Goal: Task Accomplishment & Management: Complete application form

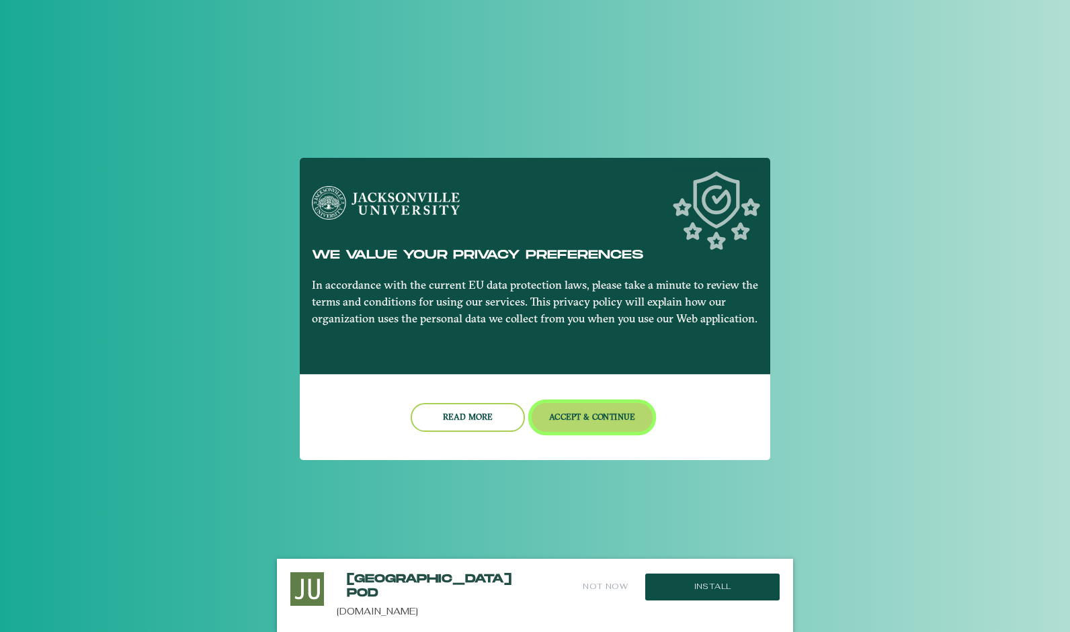
click at [584, 408] on button "Accept & Continue" at bounding box center [593, 417] width 122 height 29
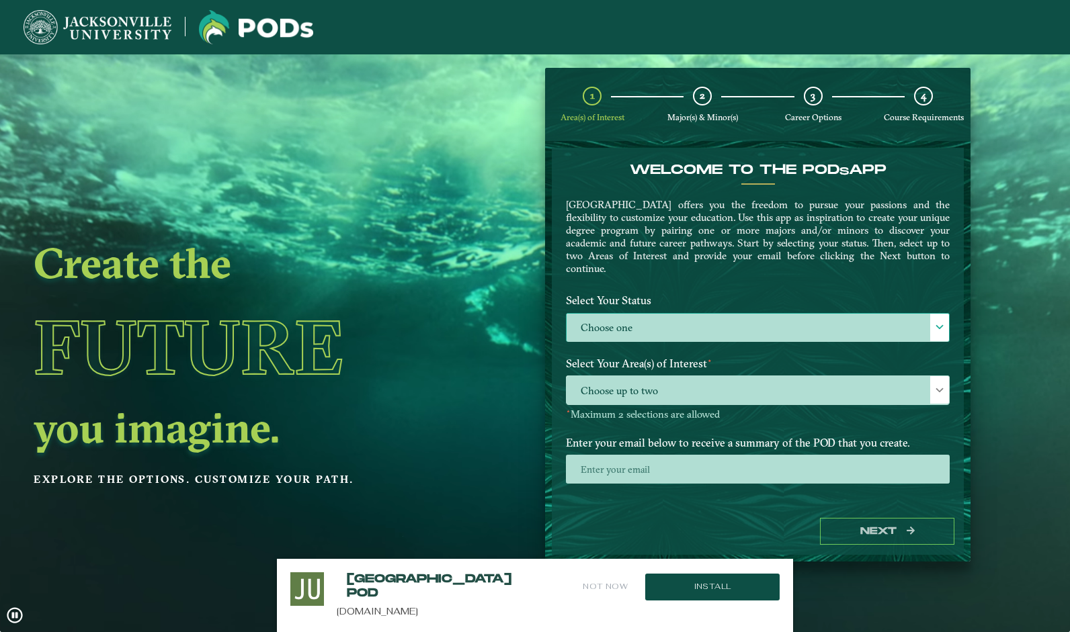
click at [690, 314] on label "Choose one" at bounding box center [758, 328] width 382 height 29
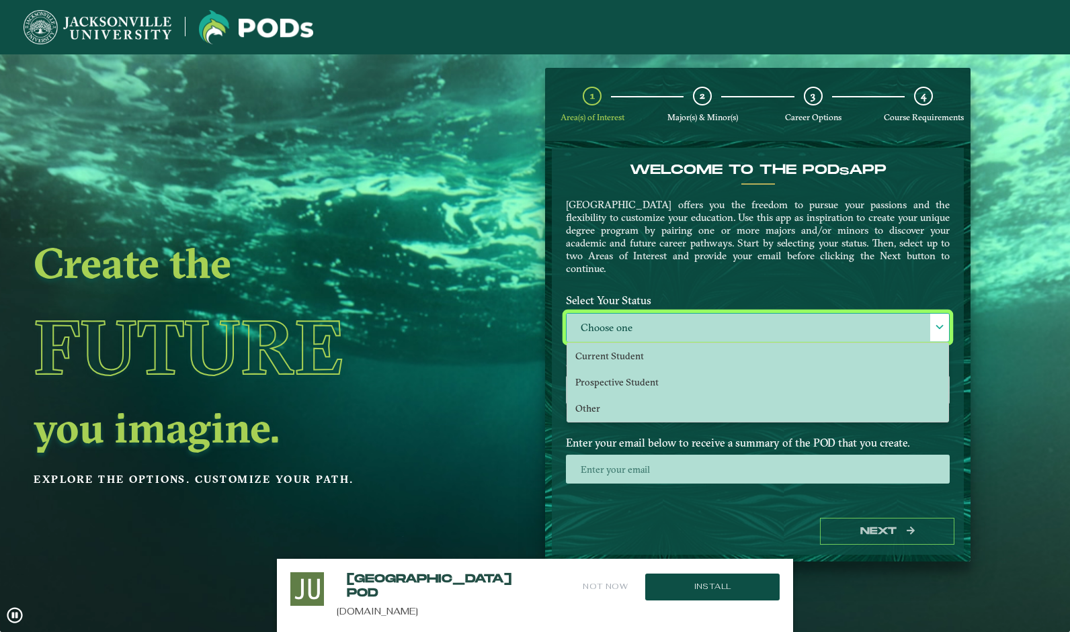
scroll to position [7, 58]
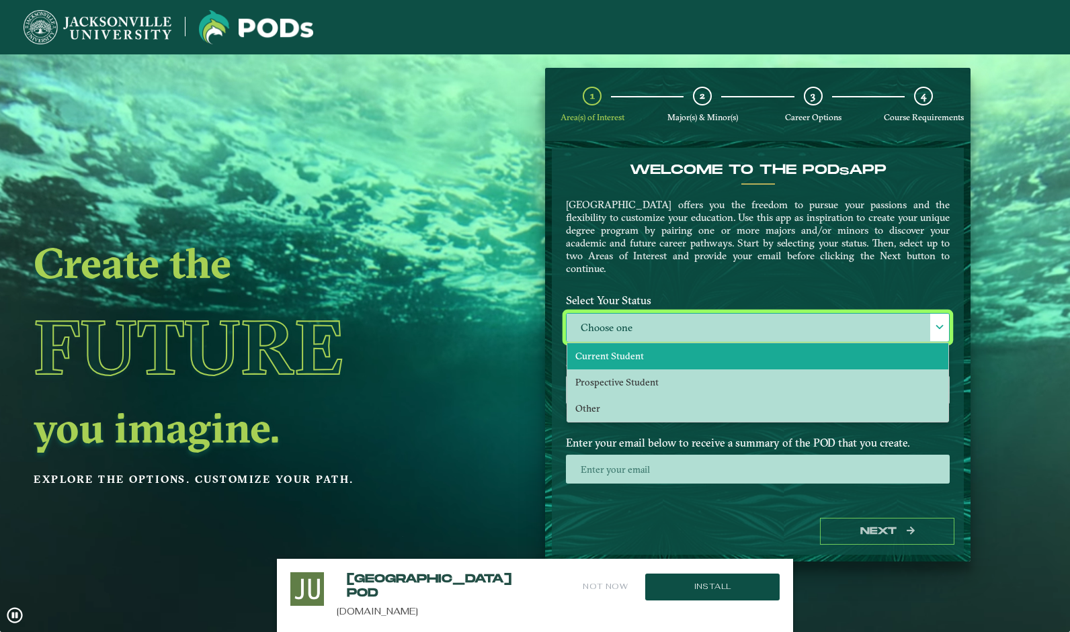
click at [645, 343] on li "Current Student" at bounding box center [757, 356] width 381 height 26
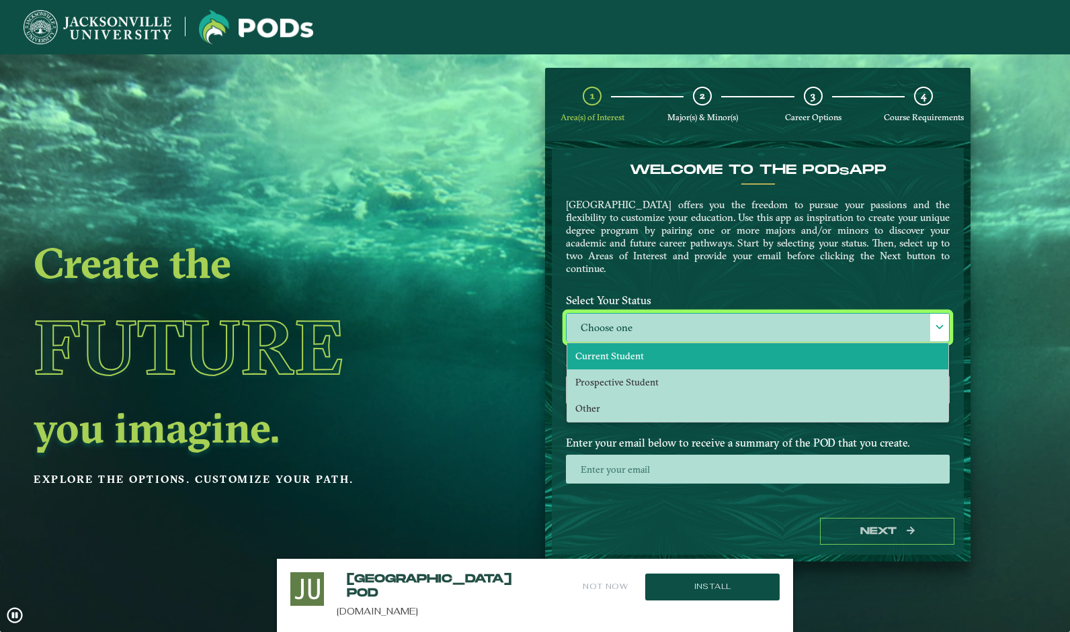
select select "[object Object]"
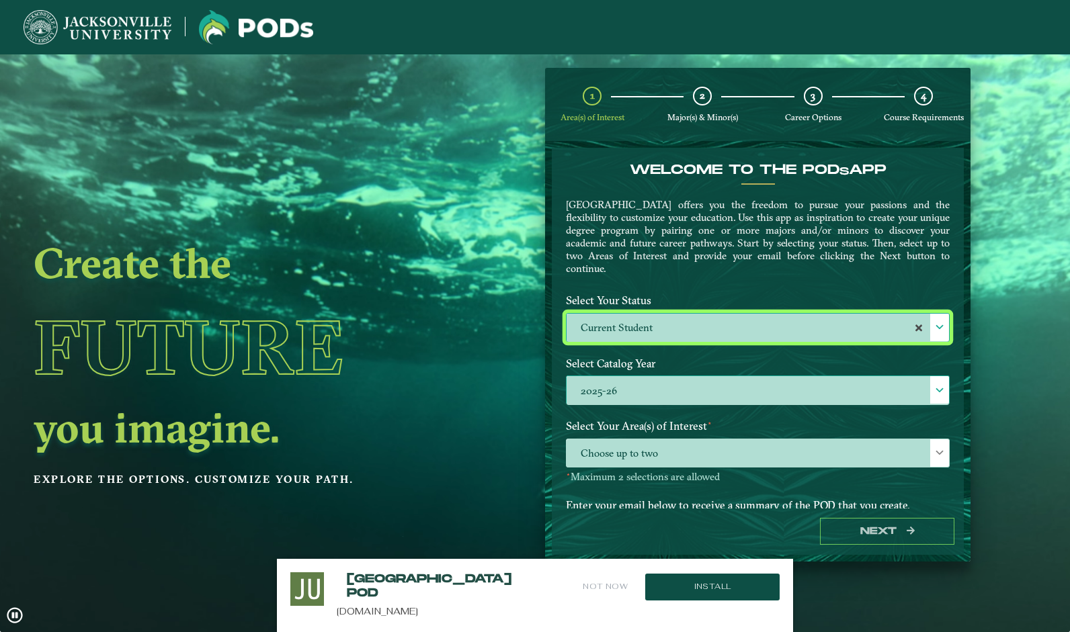
click at [630, 386] on label "2025-26" at bounding box center [758, 390] width 382 height 29
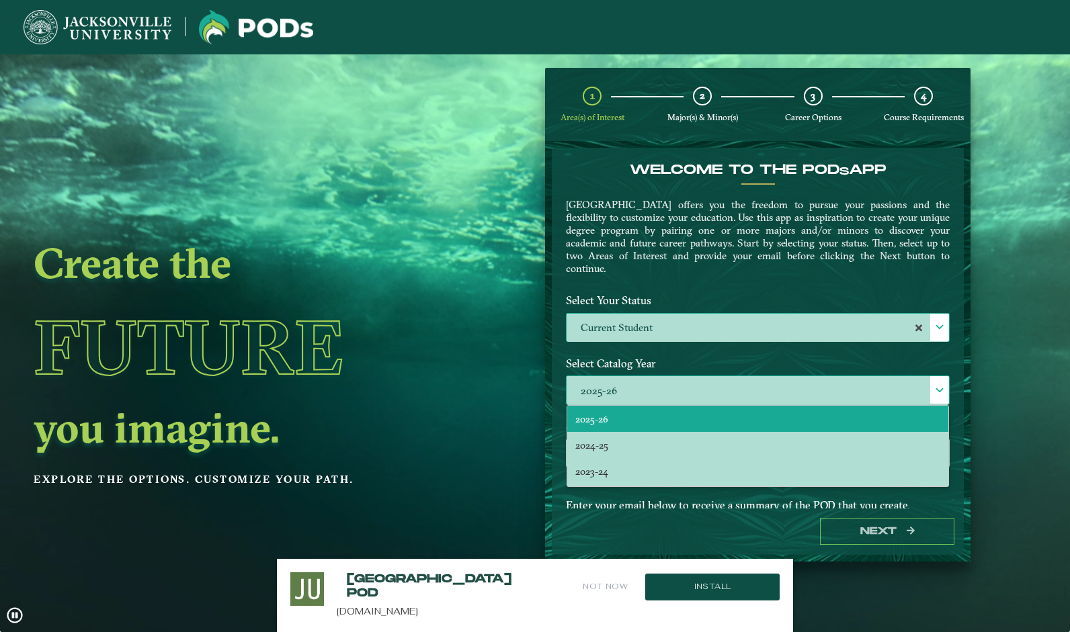
click at [624, 419] on li "2025-26" at bounding box center [757, 419] width 381 height 26
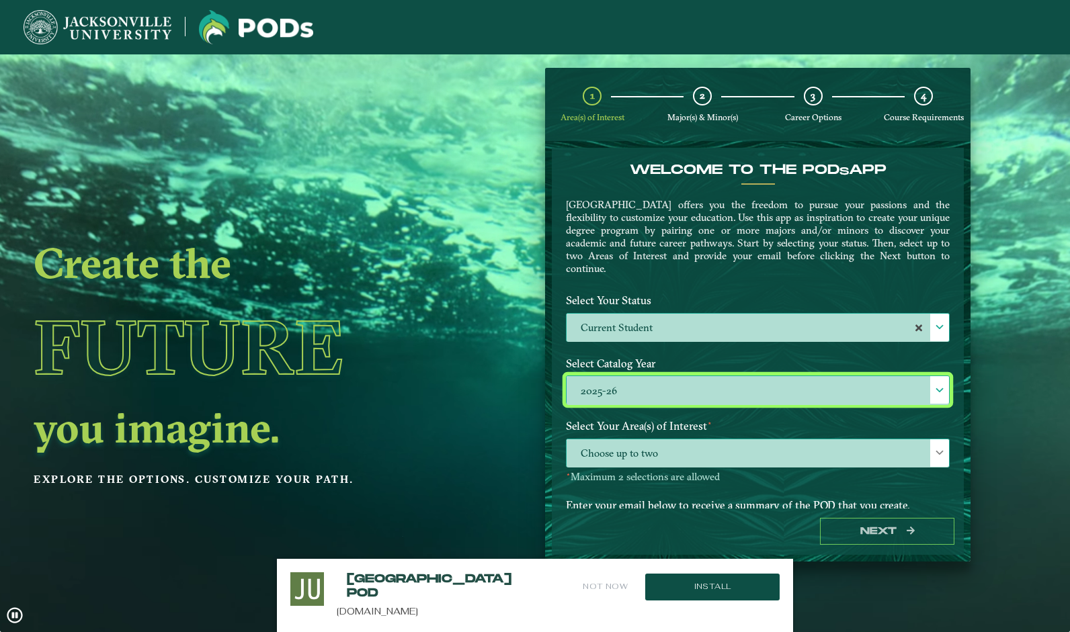
click at [808, 448] on span "Choose up to two" at bounding box center [758, 454] width 382 height 29
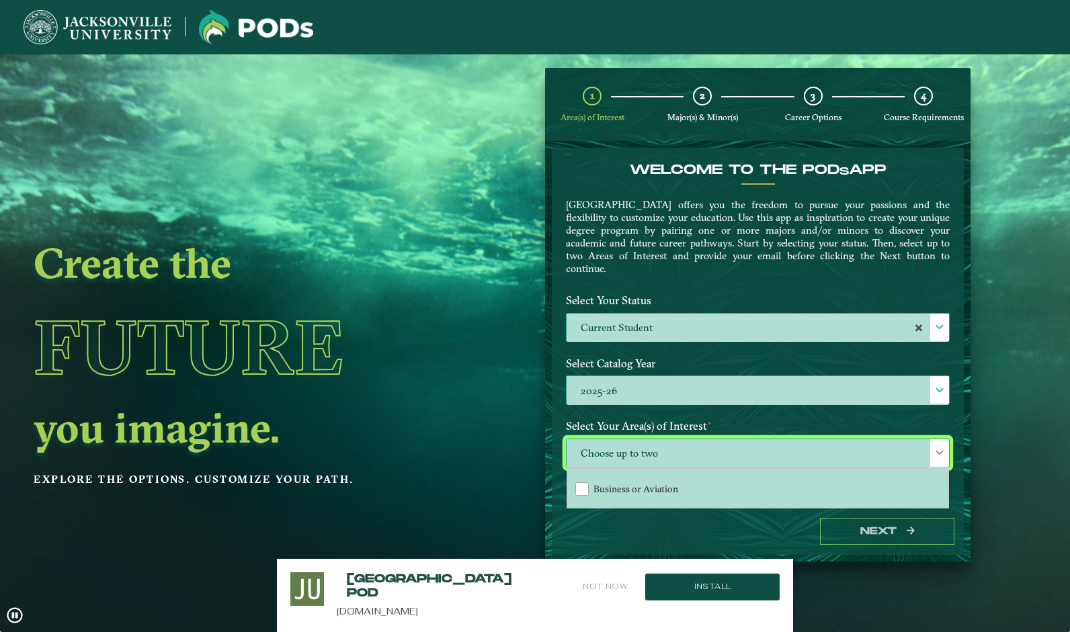
scroll to position [52, 0]
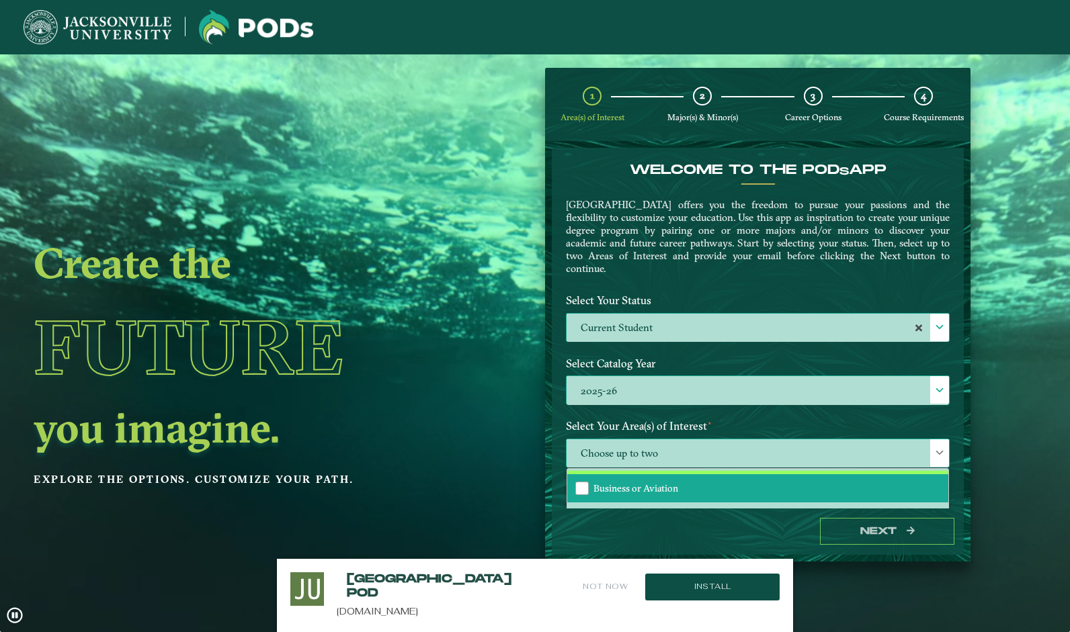
click at [698, 483] on li "Business or Aviation" at bounding box center [757, 488] width 381 height 28
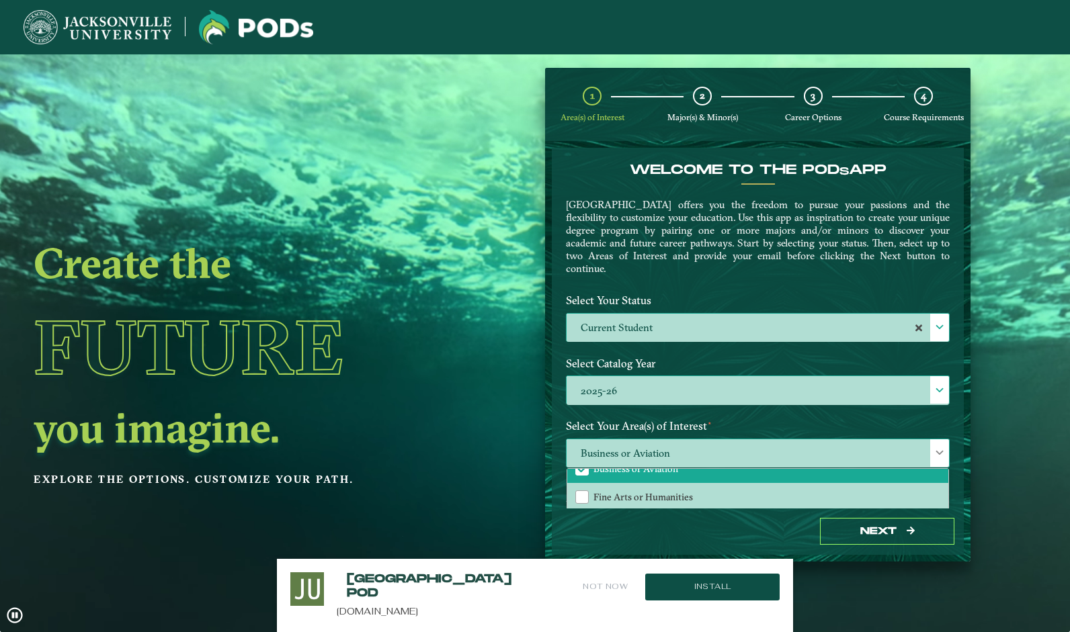
scroll to position [73, 0]
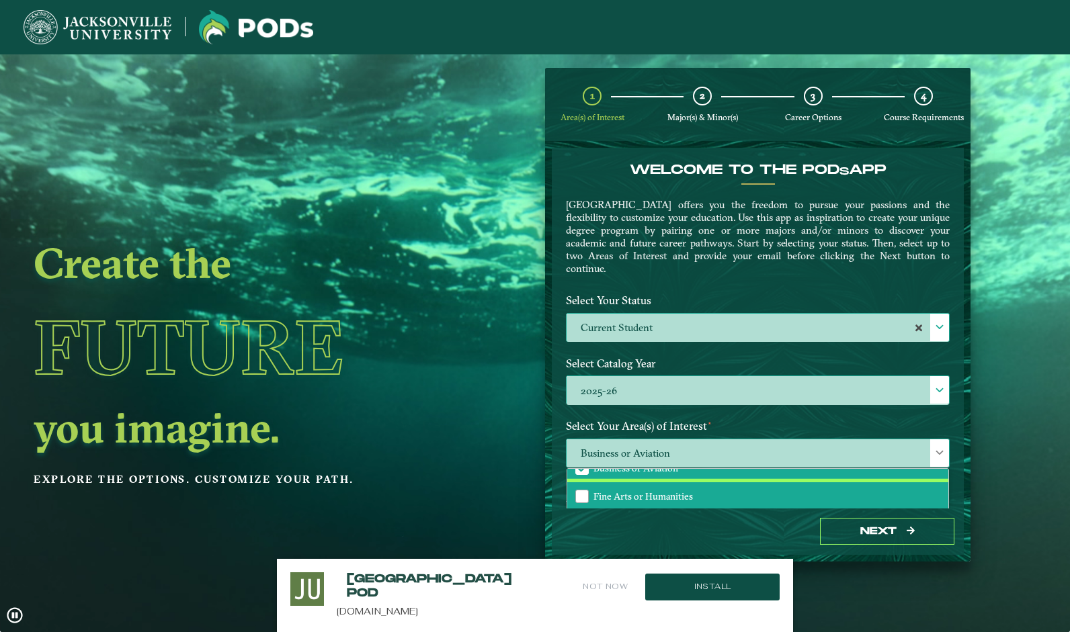
click at [694, 499] on li "Fine Arts or Humanities" at bounding box center [757, 497] width 381 height 28
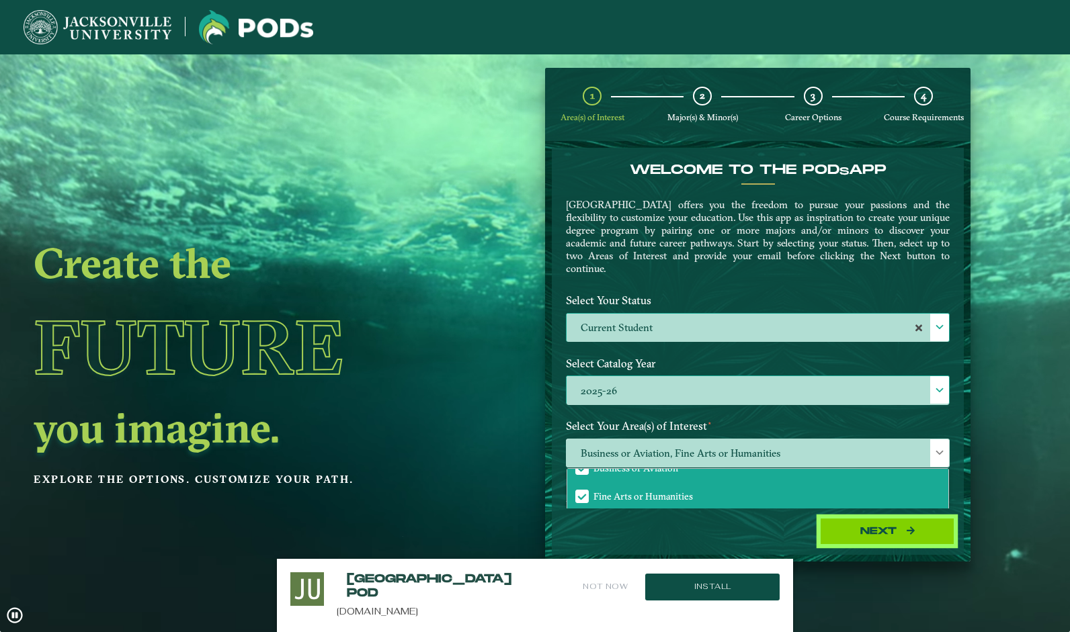
click at [889, 528] on button "Next" at bounding box center [887, 532] width 134 height 28
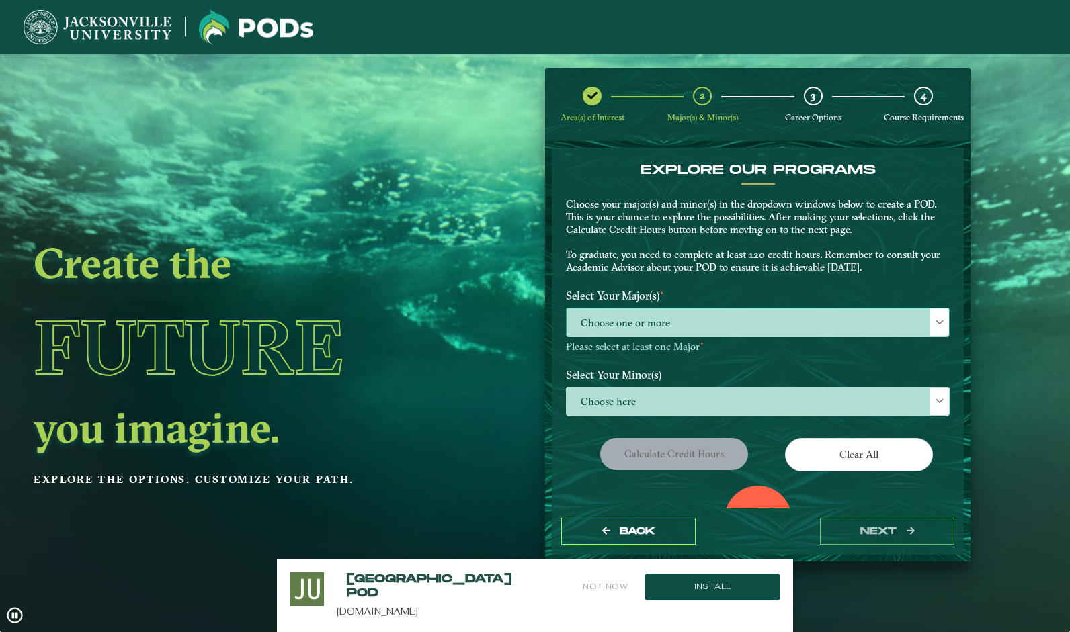
click at [702, 321] on span "Choose one or more" at bounding box center [758, 322] width 382 height 29
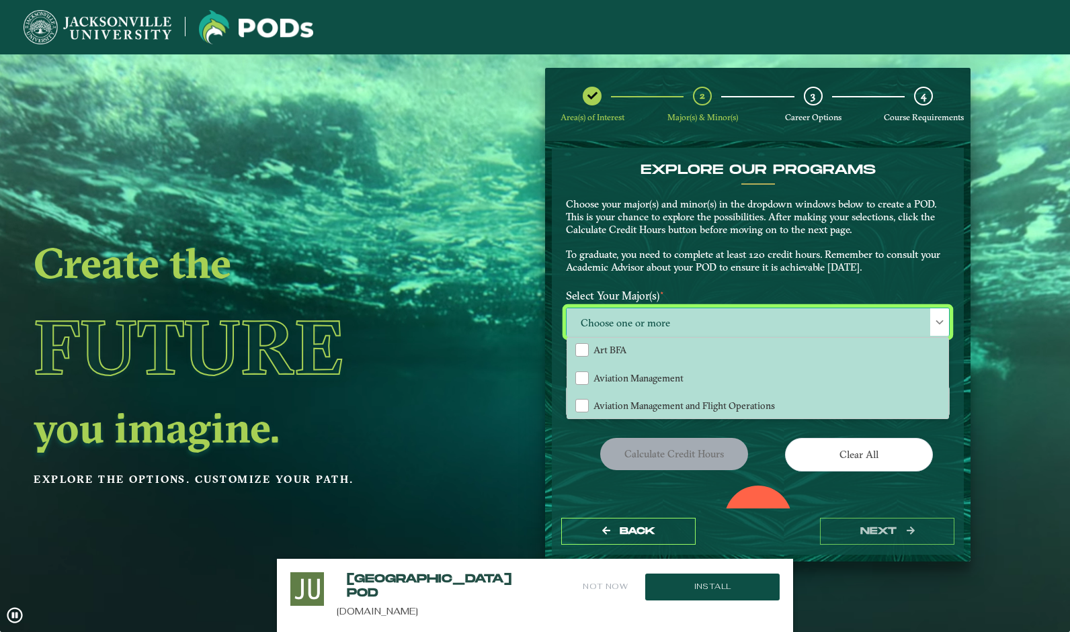
scroll to position [118, 0]
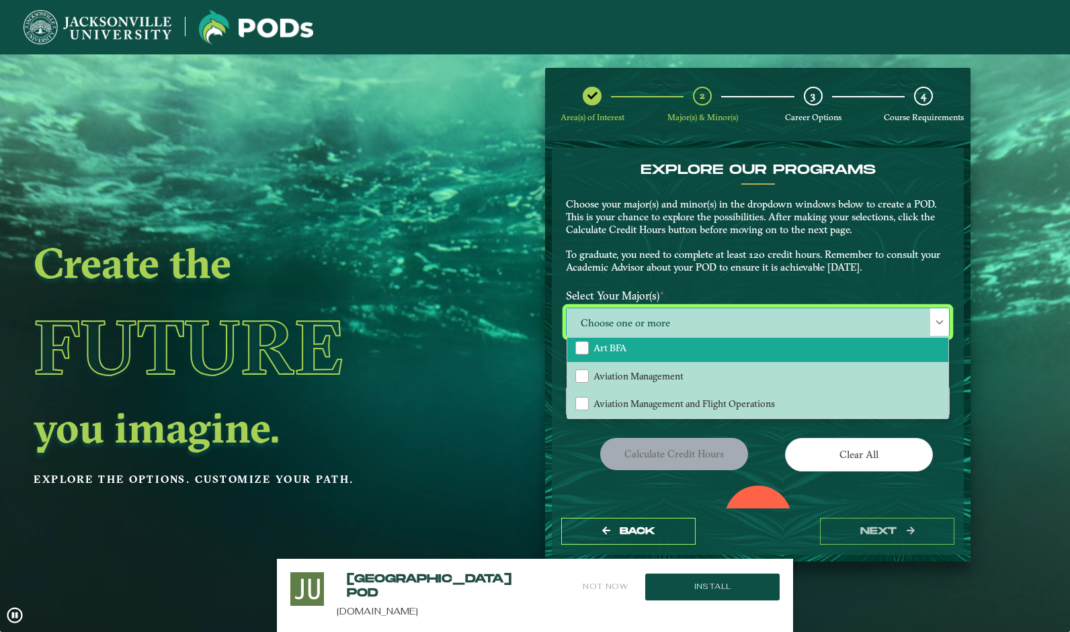
click at [663, 352] on li "Art BFA" at bounding box center [757, 348] width 381 height 28
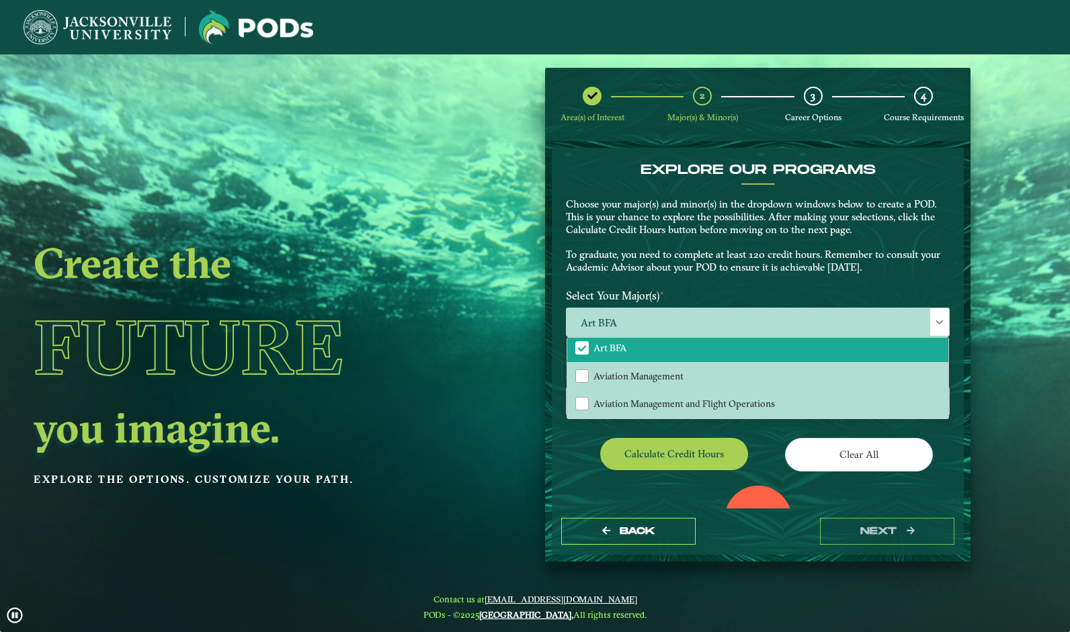
click at [760, 449] on div "Clear All" at bounding box center [859, 457] width 202 height 38
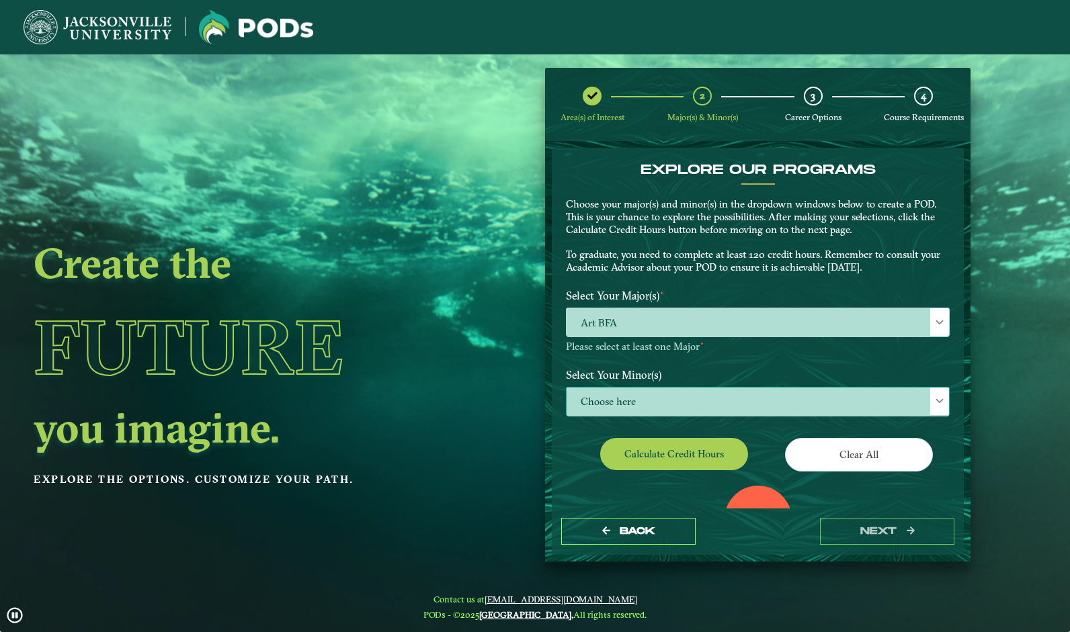
click at [698, 401] on span "Choose here" at bounding box center [758, 402] width 382 height 29
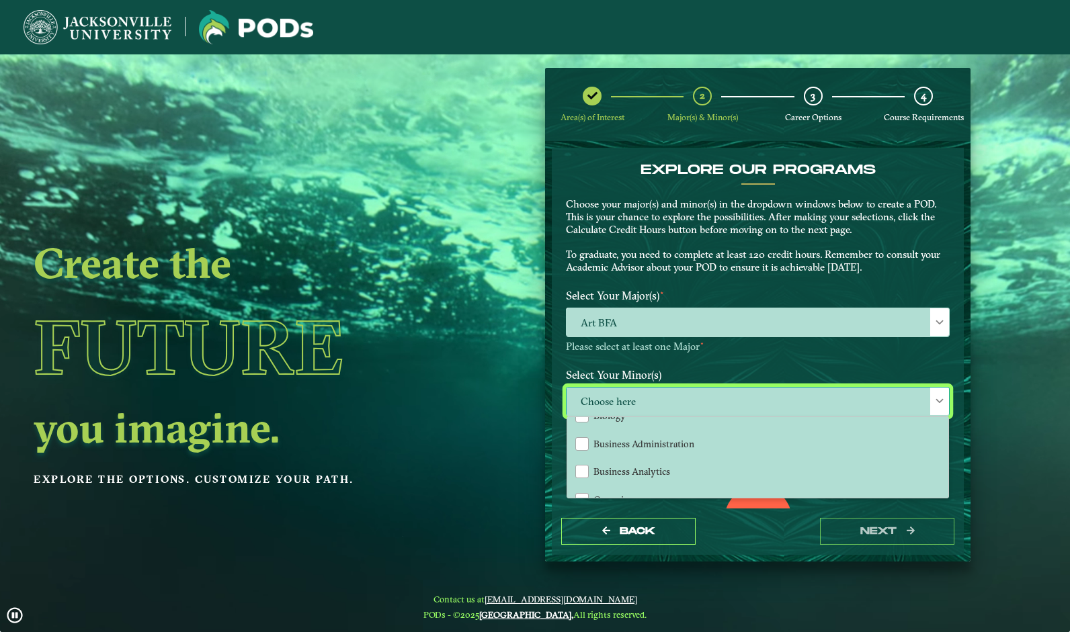
scroll to position [213, 0]
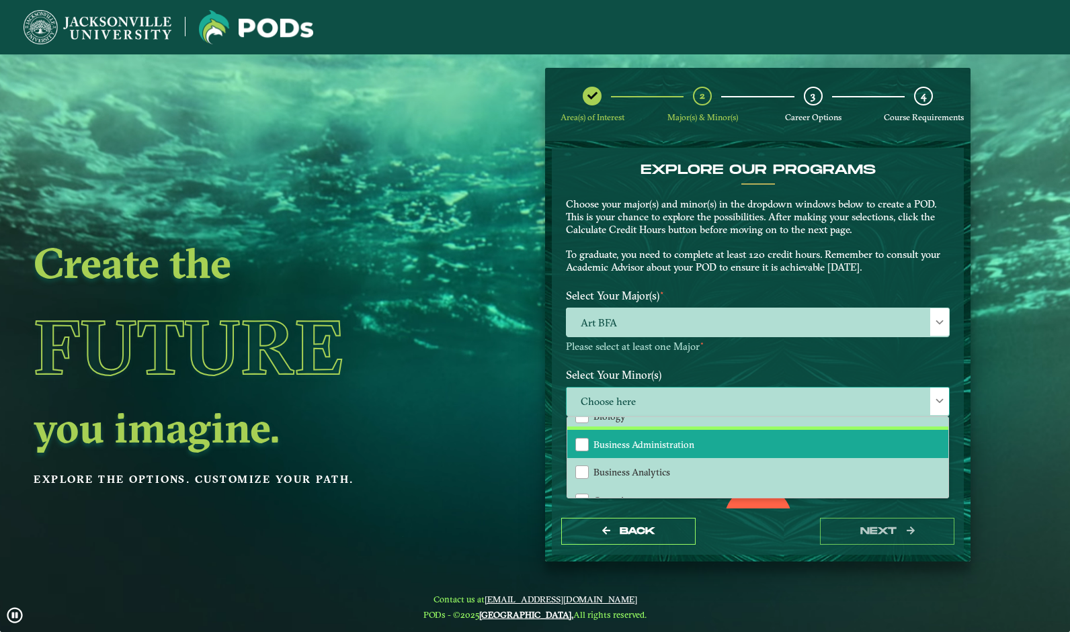
click at [683, 444] on span "Business Administration" at bounding box center [643, 445] width 101 height 12
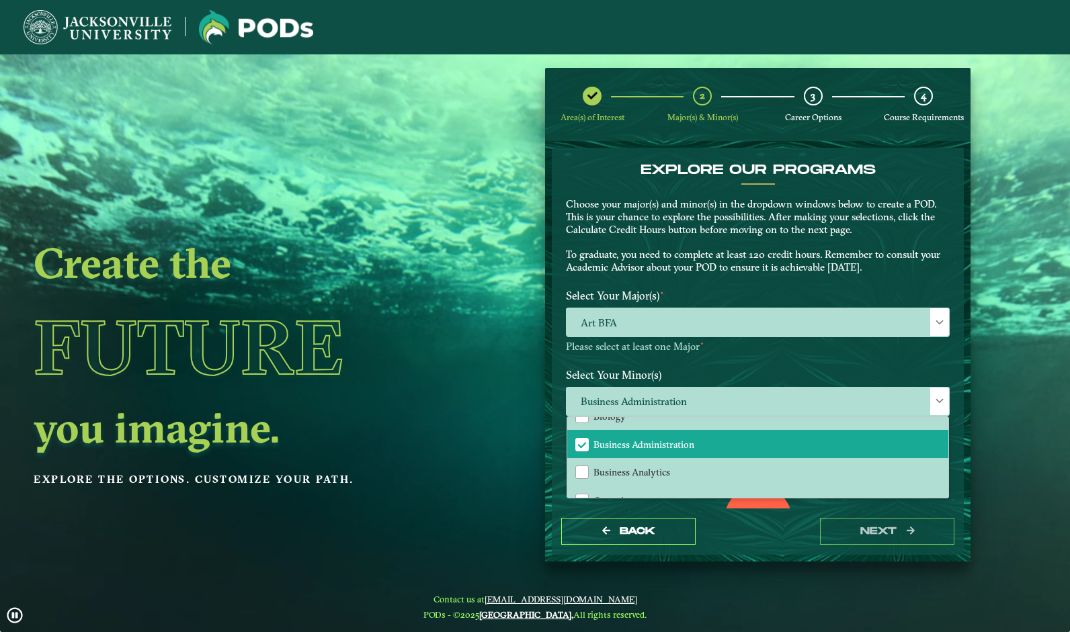
click at [820, 366] on label "Select Your Minor(s)" at bounding box center [758, 374] width 404 height 25
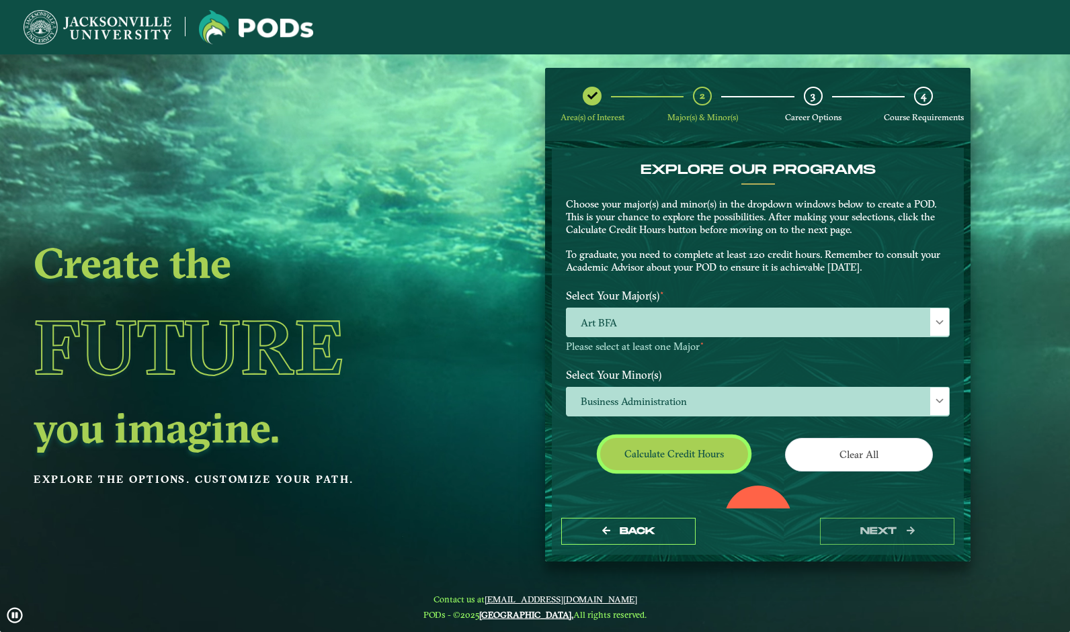
click at [711, 456] on button "Calculate credit hours" at bounding box center [674, 454] width 148 height 32
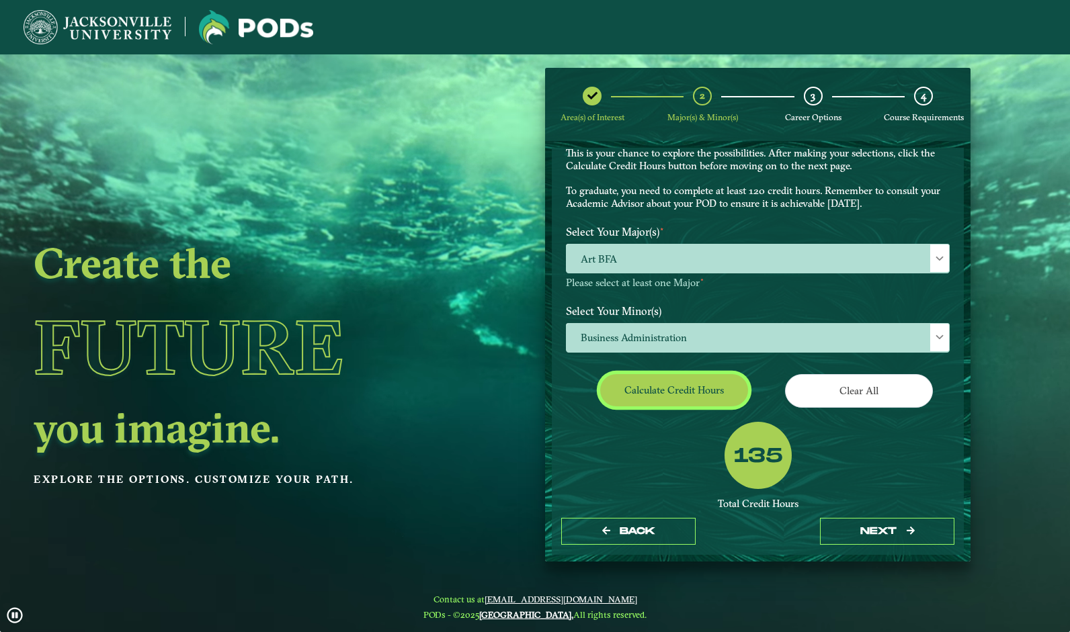
scroll to position [152, 0]
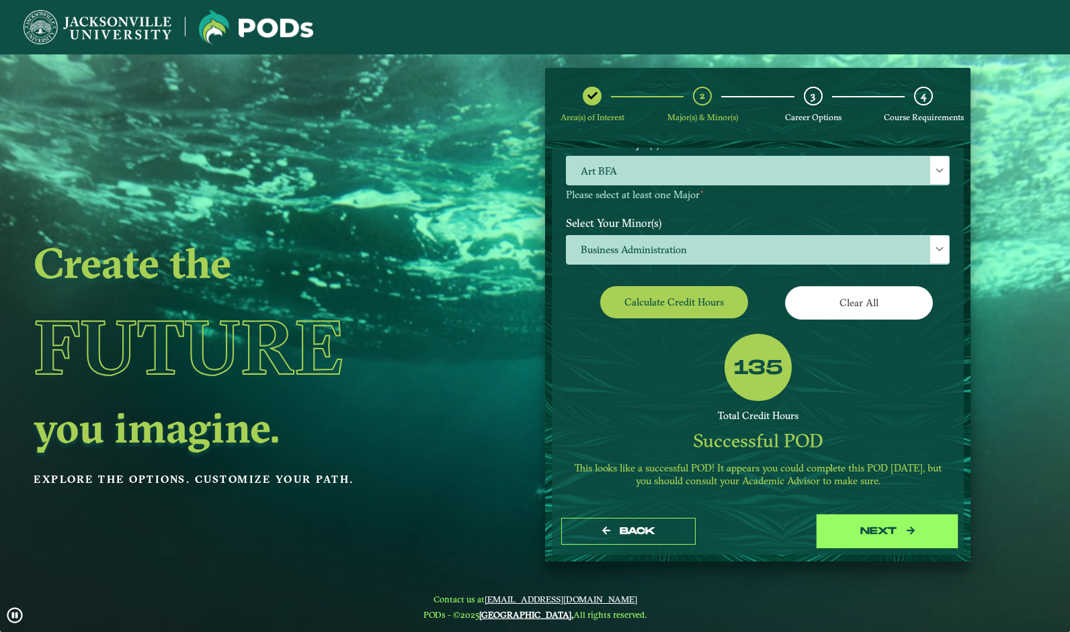
click at [887, 528] on button "next" at bounding box center [887, 532] width 134 height 28
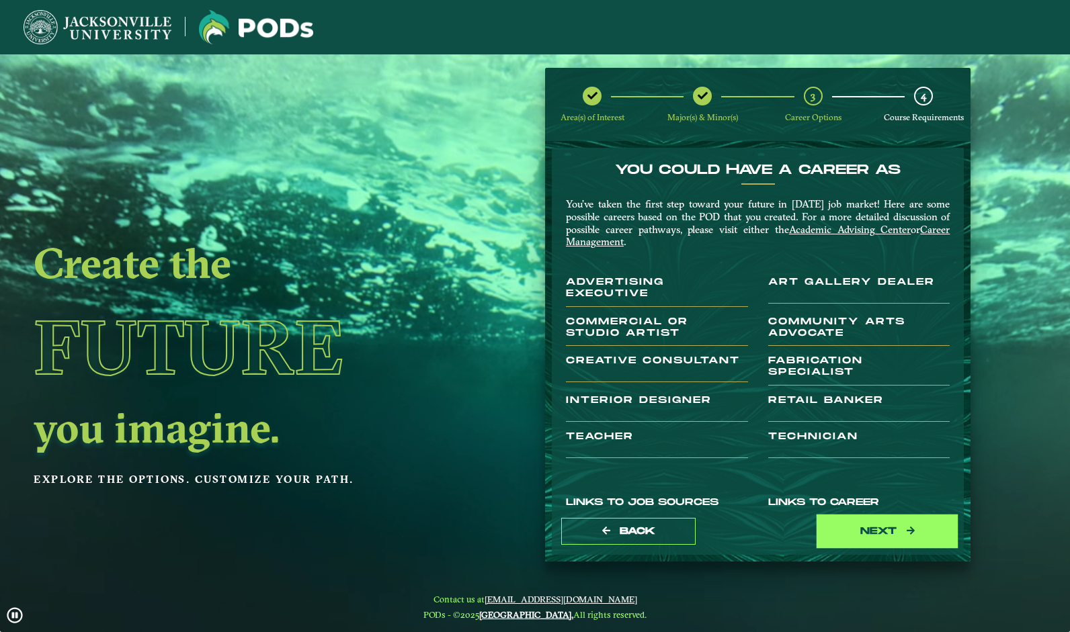
click at [874, 539] on button "next" at bounding box center [887, 532] width 134 height 28
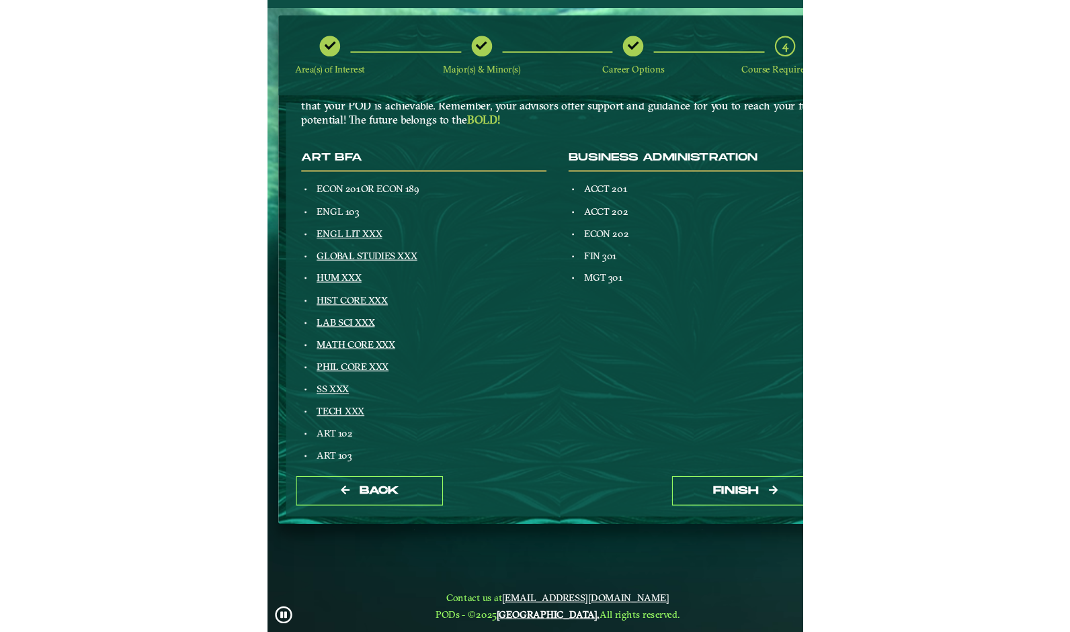
scroll to position [118, 0]
